Goal: Navigation & Orientation: Find specific page/section

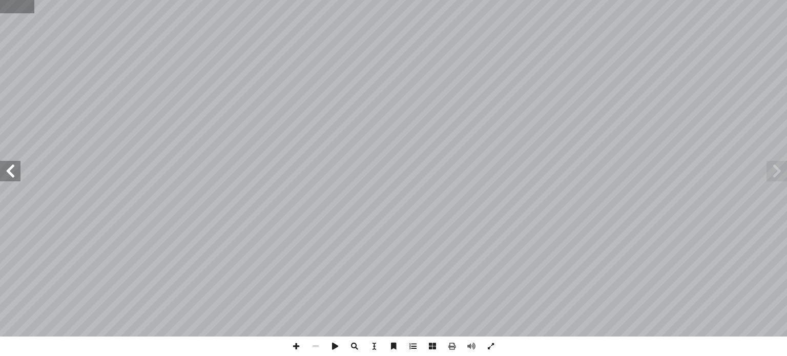
click at [6, 9] on input "text" at bounding box center [17, 6] width 34 height 13
click at [9, 179] on span at bounding box center [10, 171] width 20 height 20
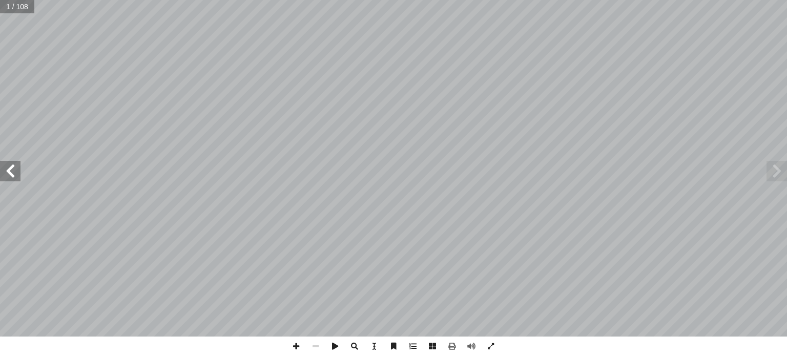
click at [9, 179] on span at bounding box center [10, 171] width 20 height 20
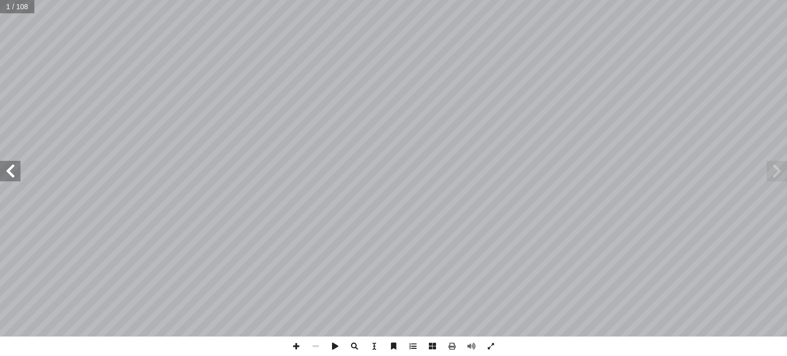
click at [9, 179] on span at bounding box center [10, 171] width 20 height 20
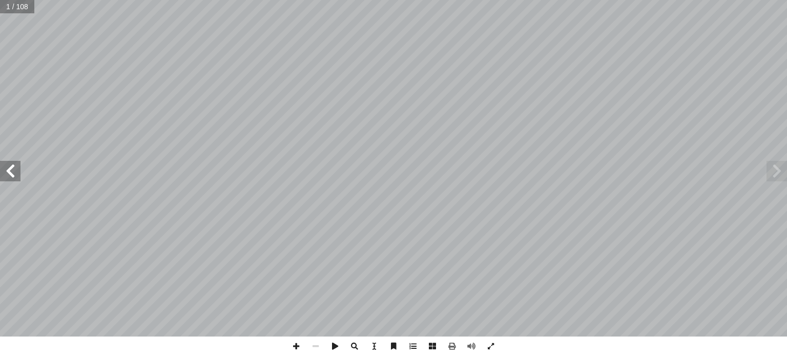
click at [9, 179] on span at bounding box center [10, 171] width 20 height 20
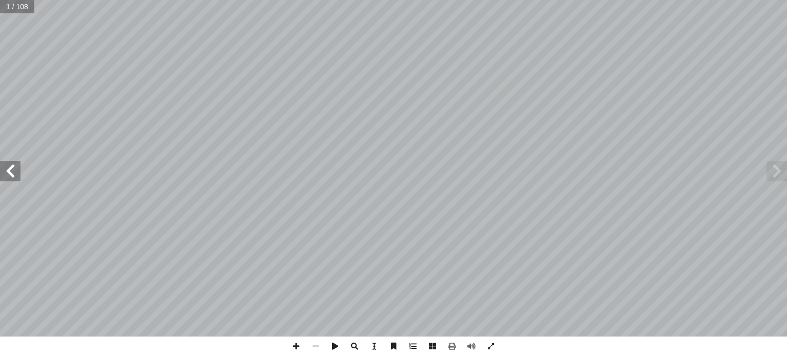
click at [9, 179] on span at bounding box center [10, 171] width 20 height 20
click at [777, 168] on span at bounding box center [776, 171] width 20 height 20
click at [10, 174] on span at bounding box center [10, 171] width 20 height 20
click at [9, 173] on span at bounding box center [10, 171] width 20 height 20
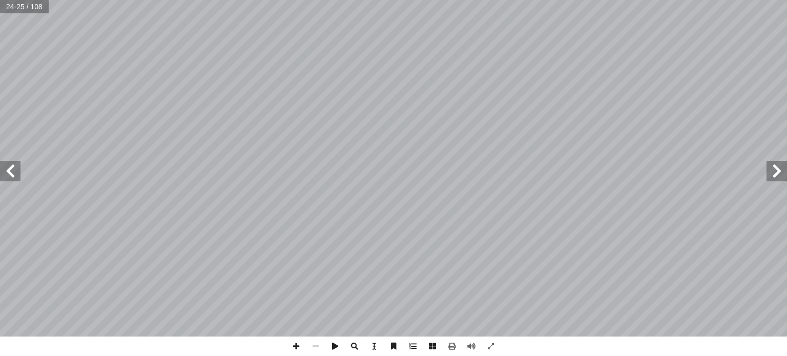
click at [776, 172] on span at bounding box center [776, 171] width 20 height 20
click at [13, 176] on span at bounding box center [10, 171] width 20 height 20
click at [779, 174] on span at bounding box center [776, 171] width 20 height 20
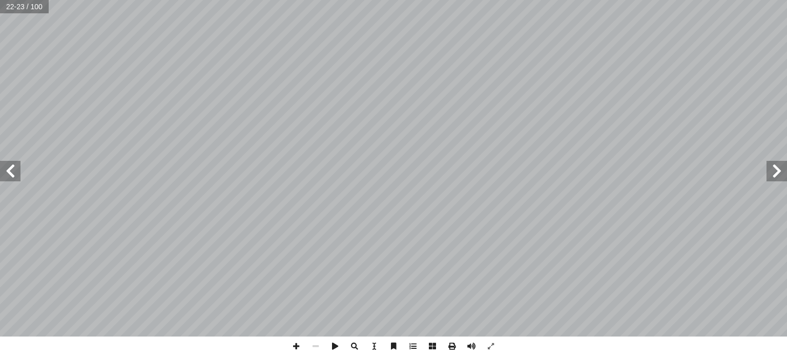
click at [772, 174] on span at bounding box center [776, 171] width 20 height 20
click at [779, 169] on span at bounding box center [776, 171] width 20 height 20
